Goal: Use online tool/utility: Utilize a website feature to perform a specific function

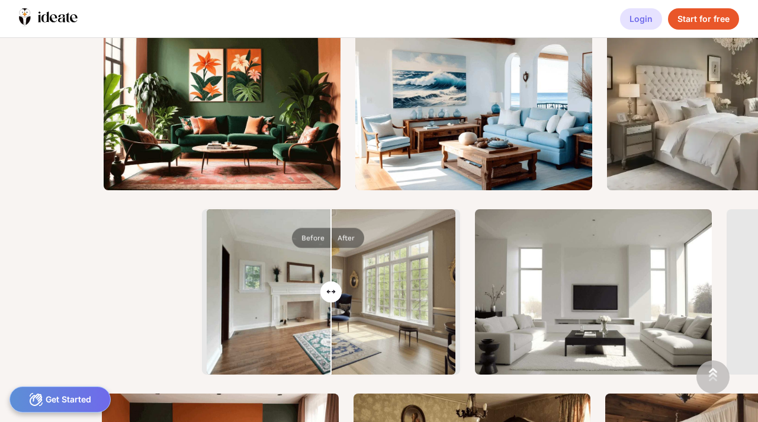
click at [648, 19] on div "Login" at bounding box center [641, 18] width 42 height 21
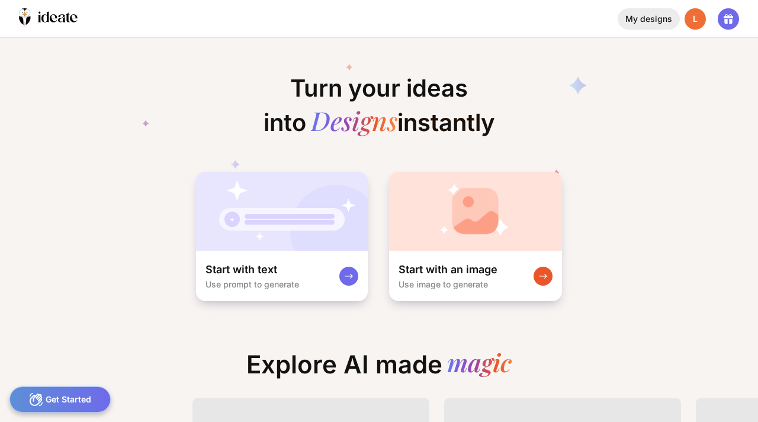
click at [664, 20] on div "My designs" at bounding box center [649, 18] width 62 height 21
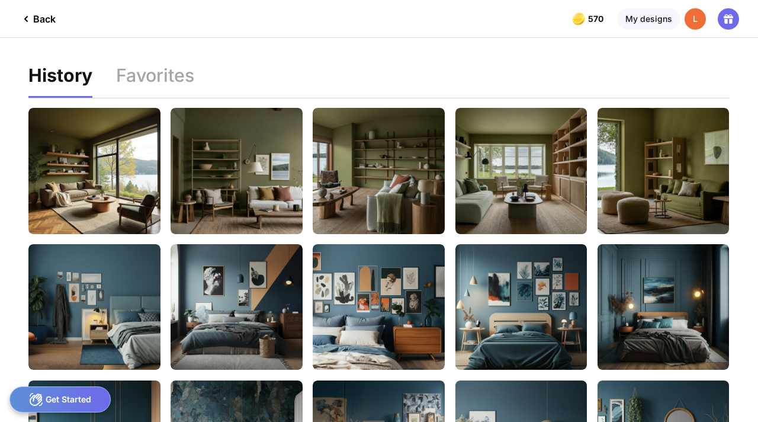
click at [44, 18] on div "Back" at bounding box center [37, 19] width 37 height 14
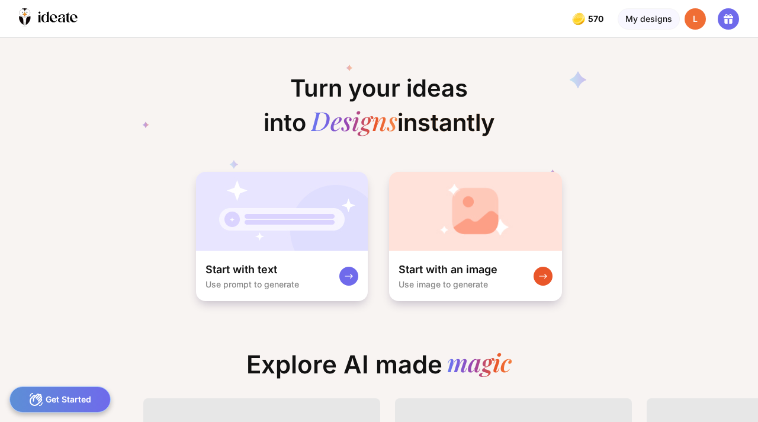
click at [52, 397] on div "Get Started" at bounding box center [59, 399] width 101 height 26
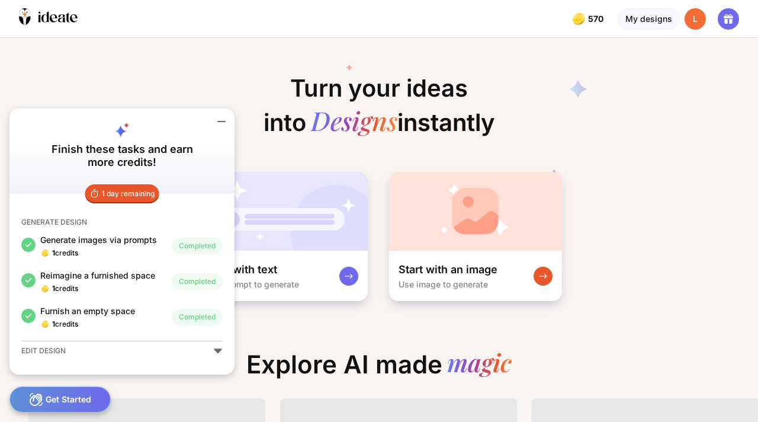
click at [215, 348] on icon at bounding box center [218, 350] width 8 height 5
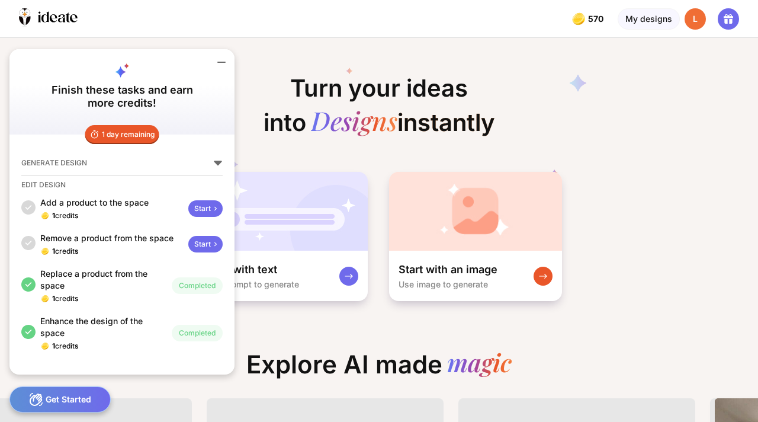
click at [219, 165] on icon at bounding box center [217, 162] width 9 height 9
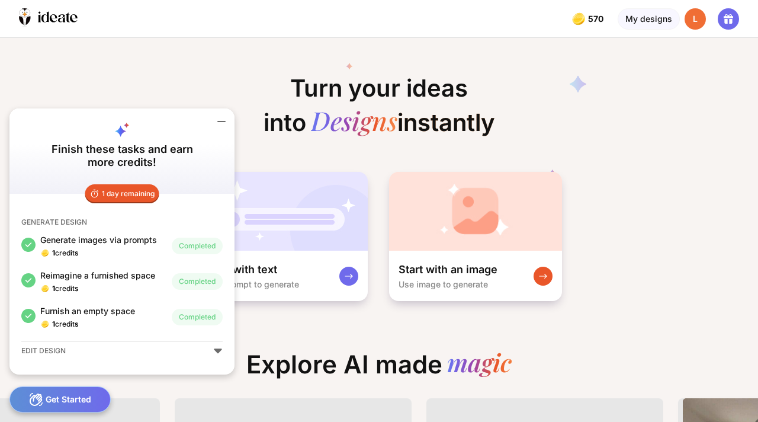
click at [178, 83] on icon at bounding box center [379, 122] width 474 height 142
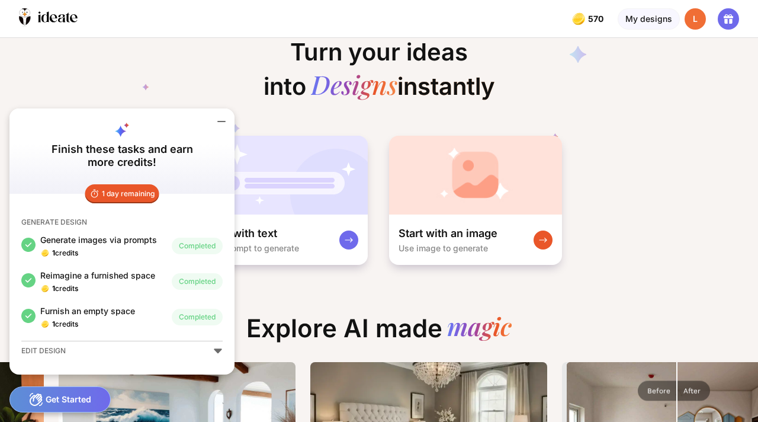
click at [222, 119] on icon at bounding box center [221, 121] width 14 height 14
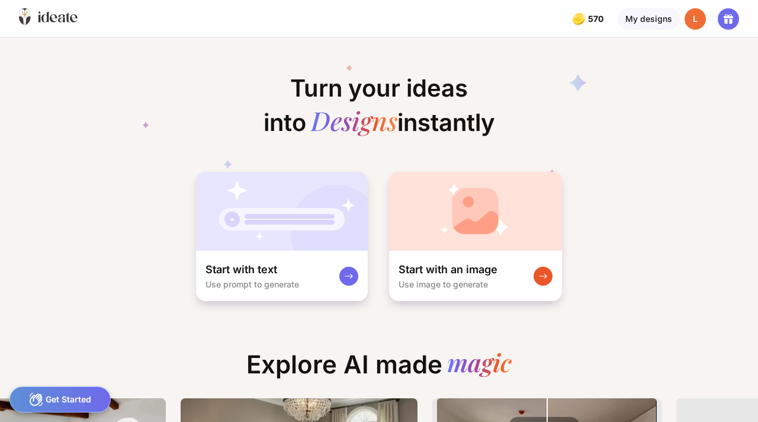
click at [59, 20] on icon at bounding box center [61, 18] width 7 height 8
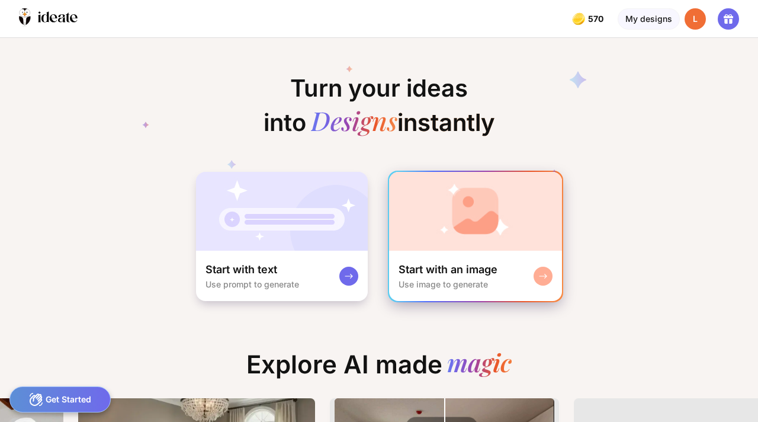
click at [509, 254] on div "Start with an image Use image to generate" at bounding box center [475, 276] width 173 height 50
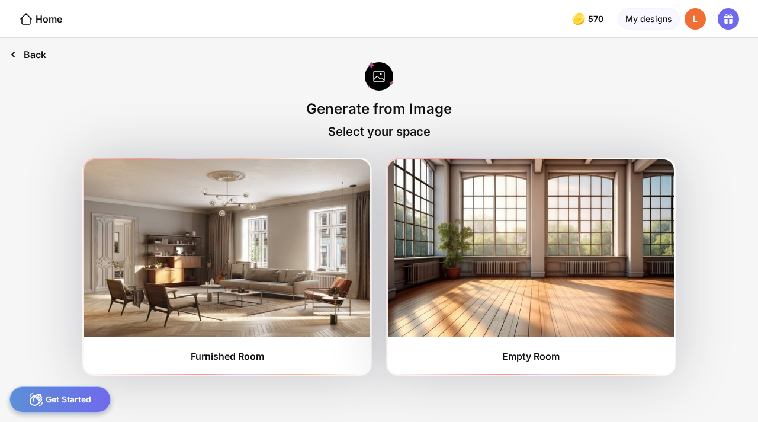
click at [36, 59] on div "Back" at bounding box center [28, 54] width 56 height 33
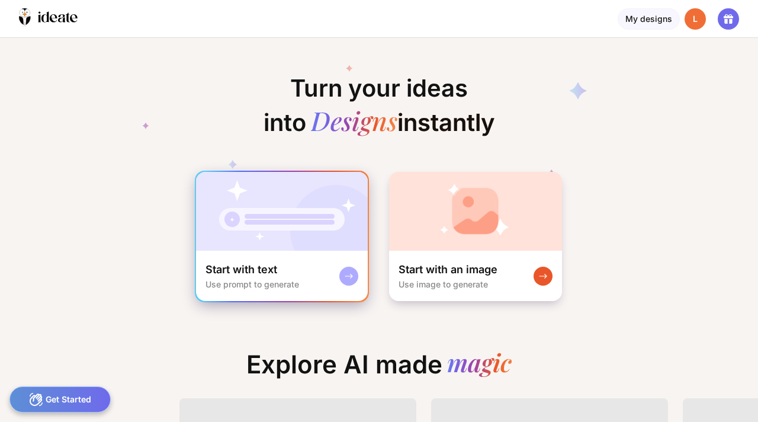
click at [351, 276] on icon at bounding box center [348, 276] width 7 height 4
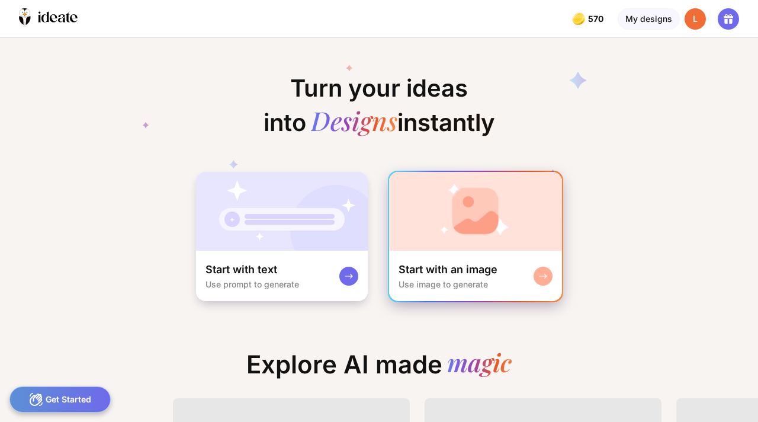
click at [466, 248] on img at bounding box center [475, 211] width 173 height 79
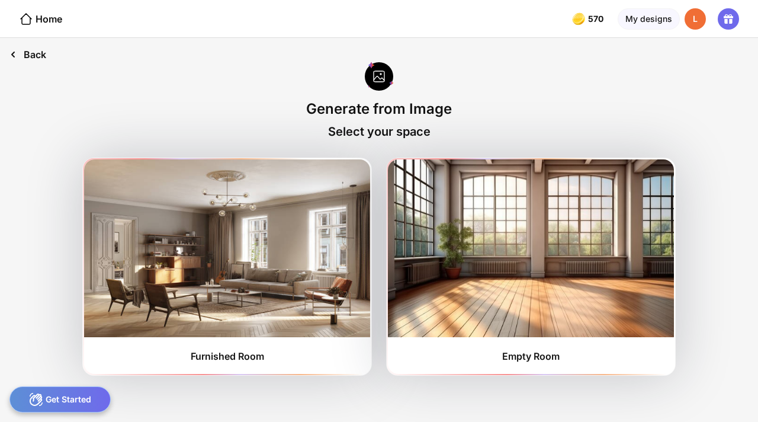
click at [21, 57] on div "Back" at bounding box center [28, 54] width 56 height 33
